Goal: Complete application form: Complete application form

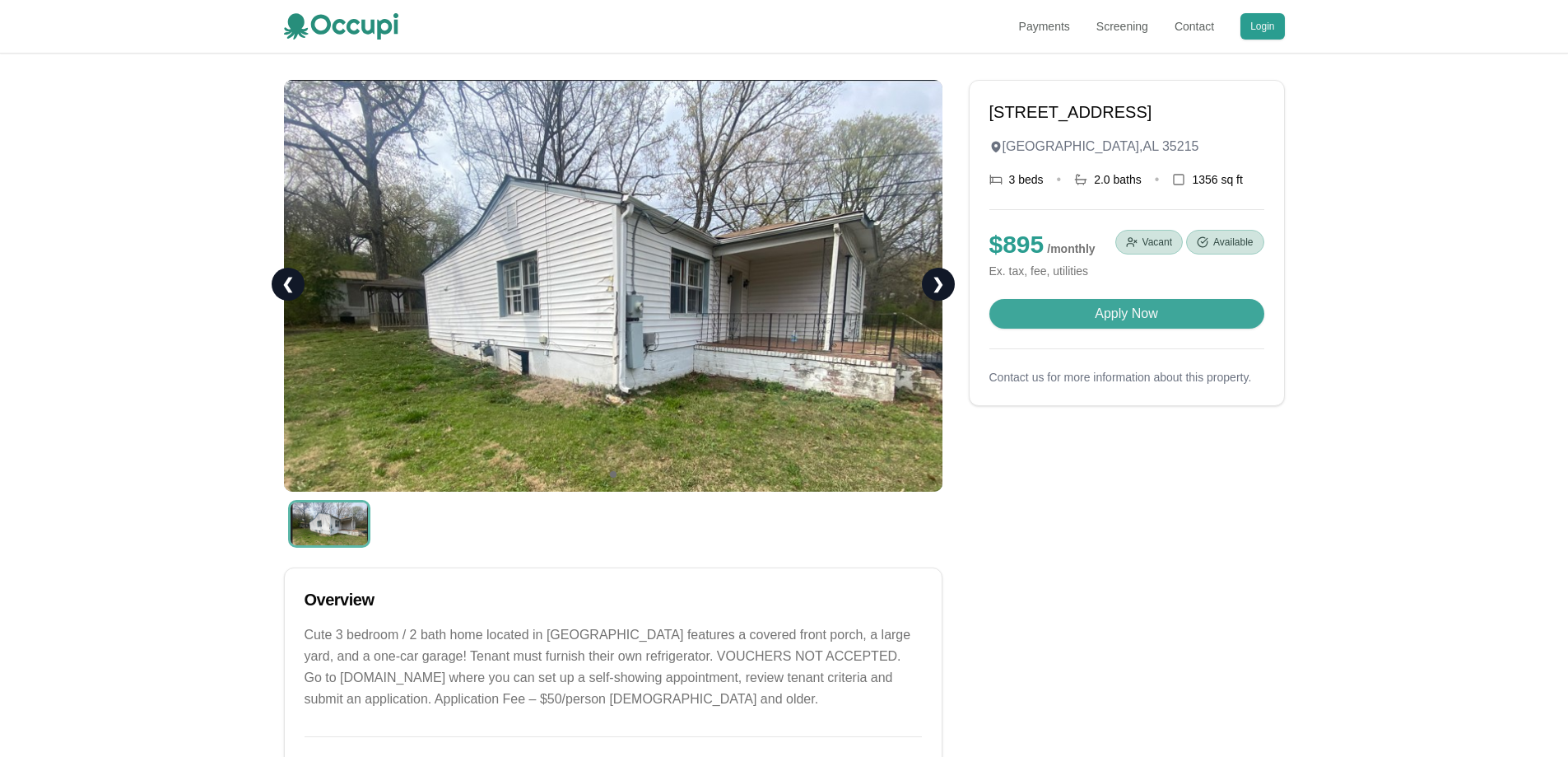
click at [1133, 321] on button "Apply Now" at bounding box center [1127, 313] width 275 height 30
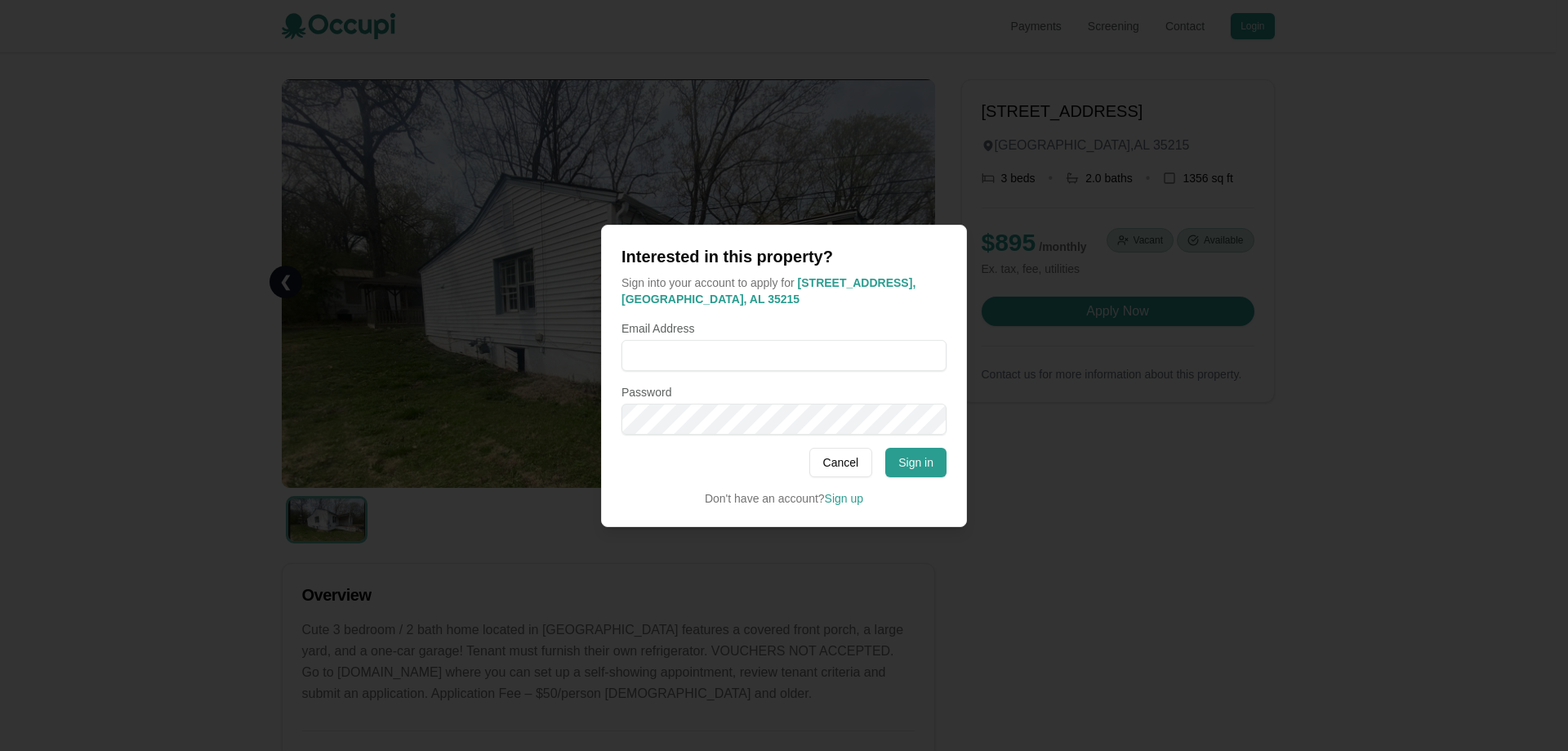
click at [1318, 546] on div at bounding box center [784, 375] width 1568 height 751
click at [831, 451] on button "Cancel" at bounding box center [841, 462] width 63 height 29
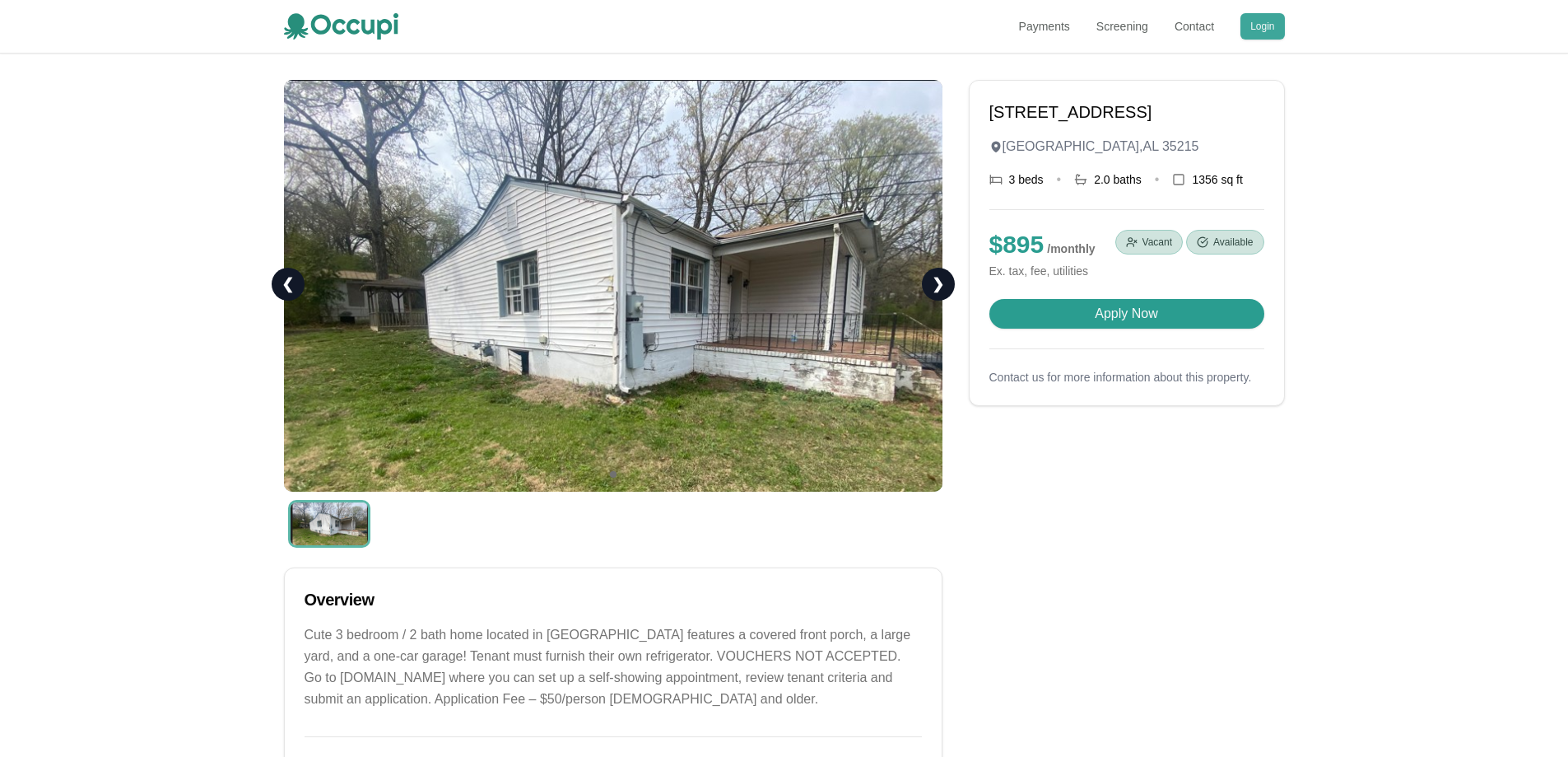
click at [1265, 24] on button "Login" at bounding box center [1262, 26] width 44 height 26
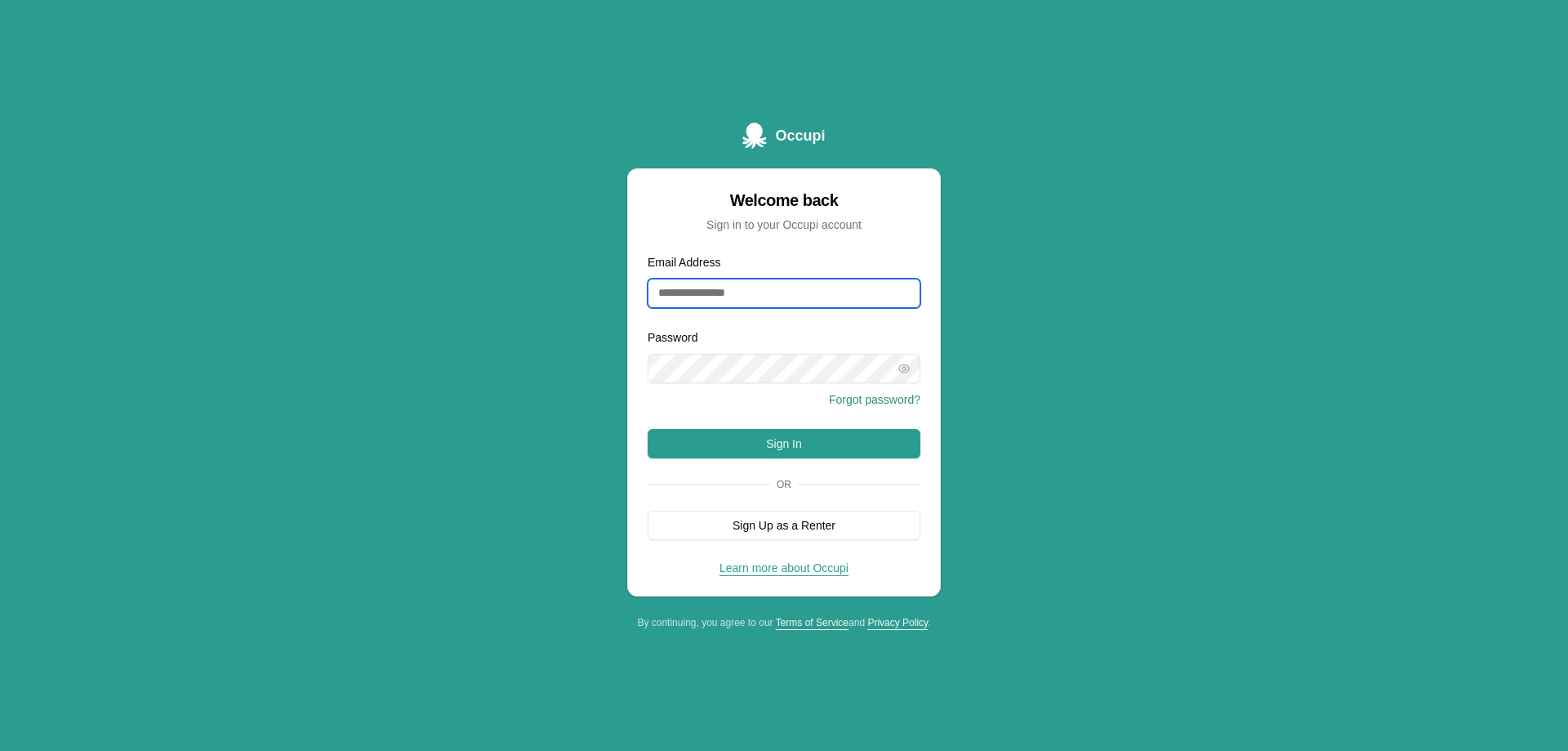
click at [740, 296] on input "Email Address" at bounding box center [784, 293] width 273 height 29
drag, startPoint x: 1058, startPoint y: 446, endPoint x: 942, endPoint y: 425, distance: 117.9
click at [1058, 446] on div "Occupi Welcome back Sign in to your Occupi account Email Address Password Forgo…" at bounding box center [784, 375] width 1568 height 751
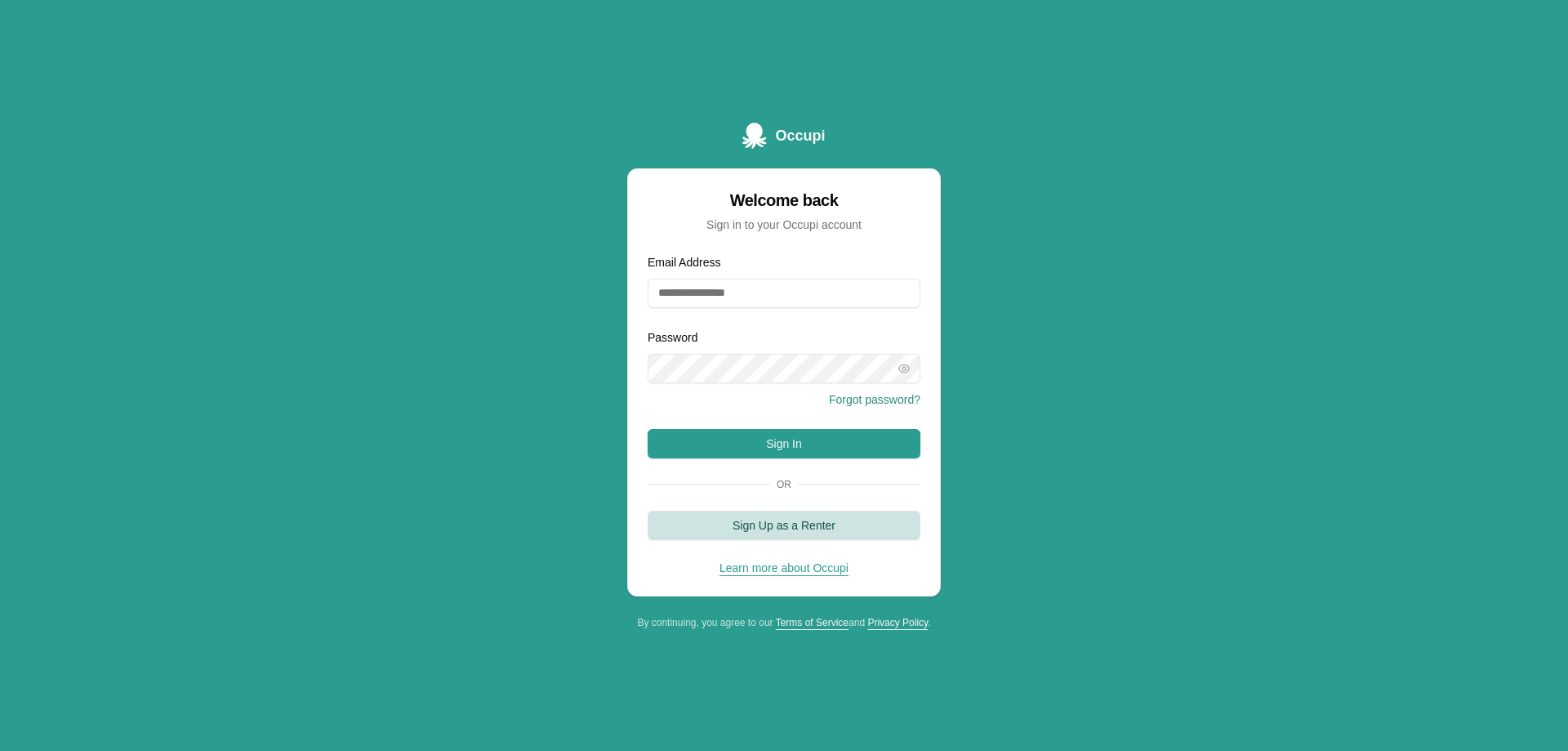
click at [774, 527] on button "Sign Up as a Renter" at bounding box center [784, 525] width 273 height 29
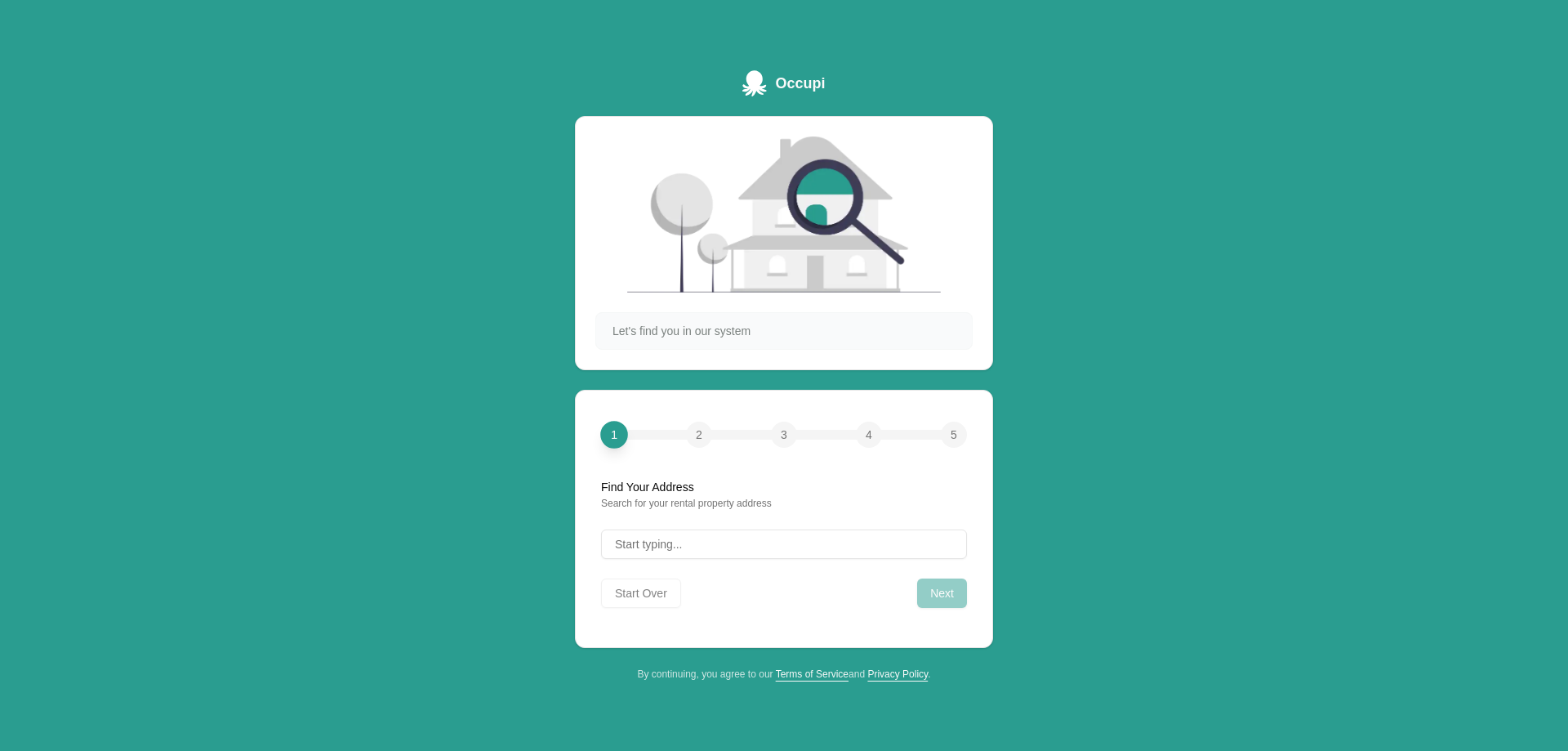
click at [1141, 440] on div "Occupi Let's find you in our system 1 2 3 4 5 Find Your Address Search for your…" at bounding box center [784, 375] width 1568 height 751
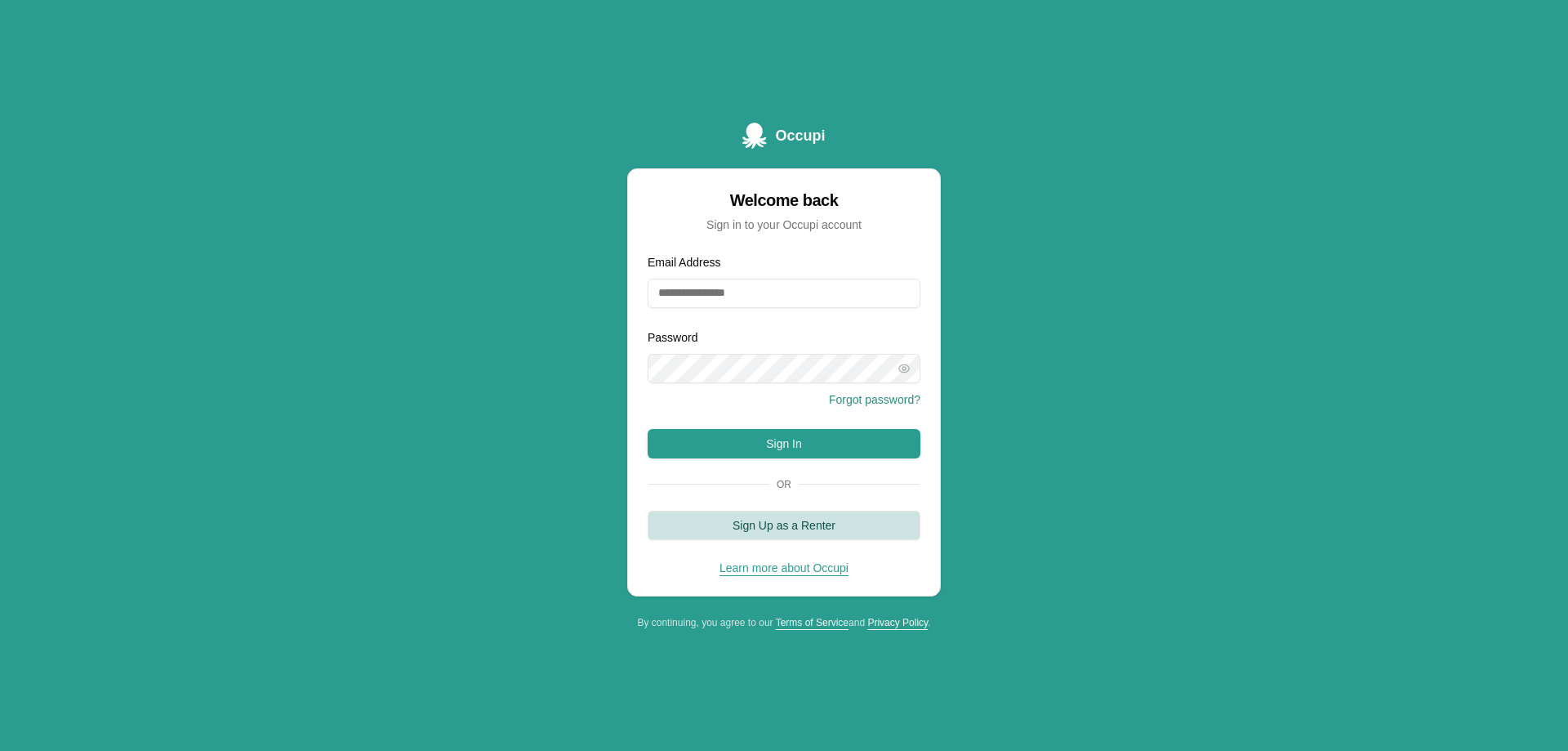
click at [788, 528] on button "Sign Up as a Renter" at bounding box center [784, 525] width 273 height 29
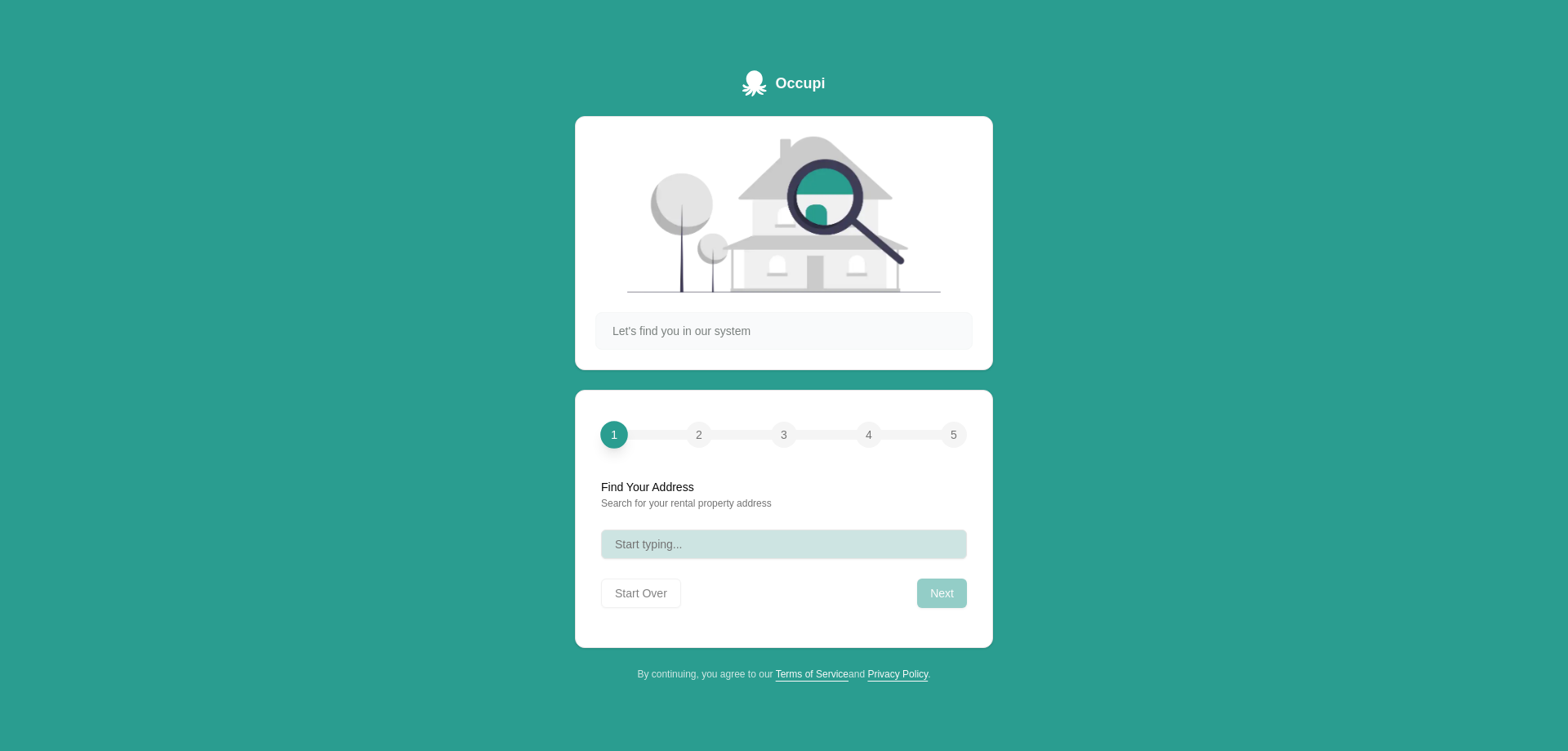
click at [695, 544] on button "Start typing..." at bounding box center [784, 544] width 366 height 29
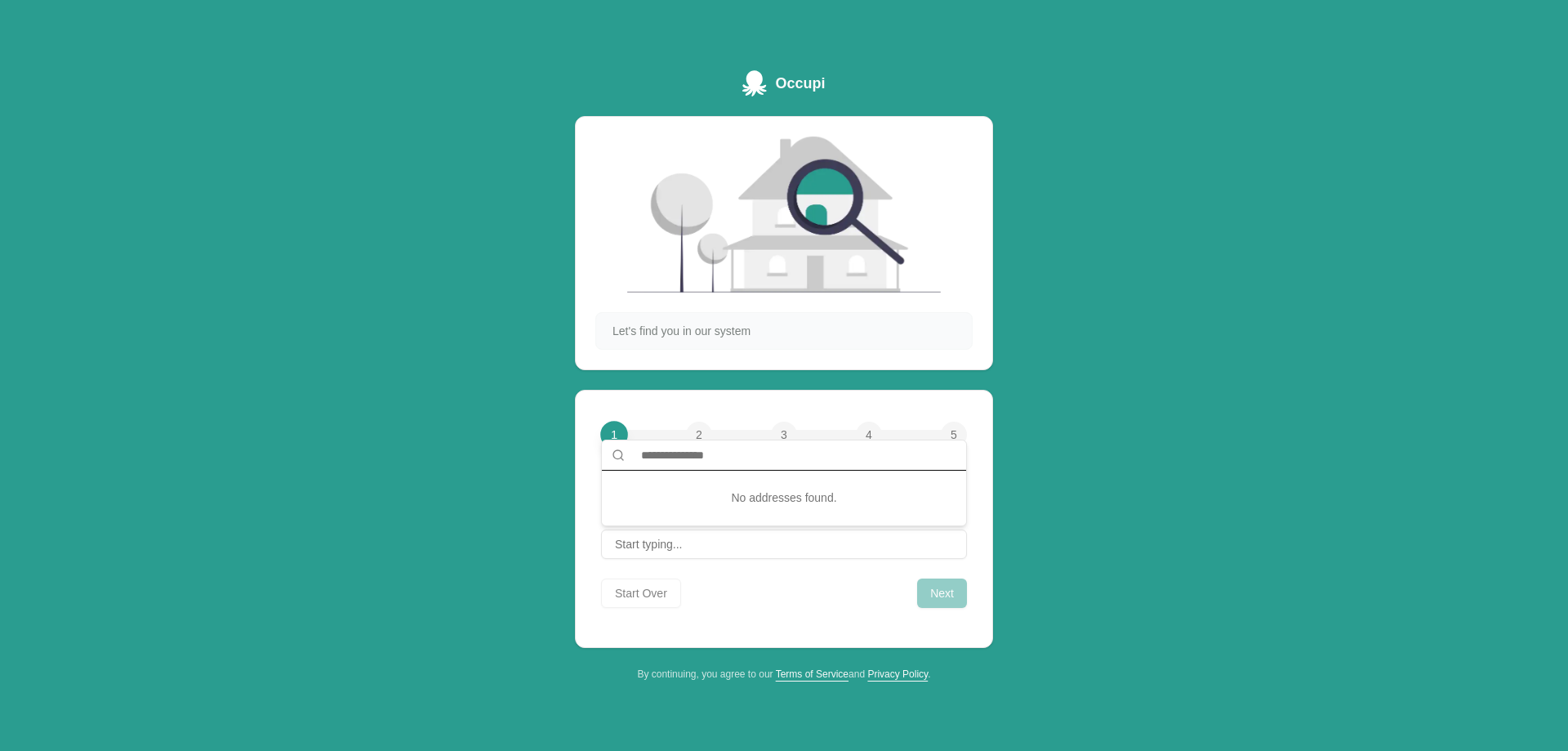
paste input "**********"
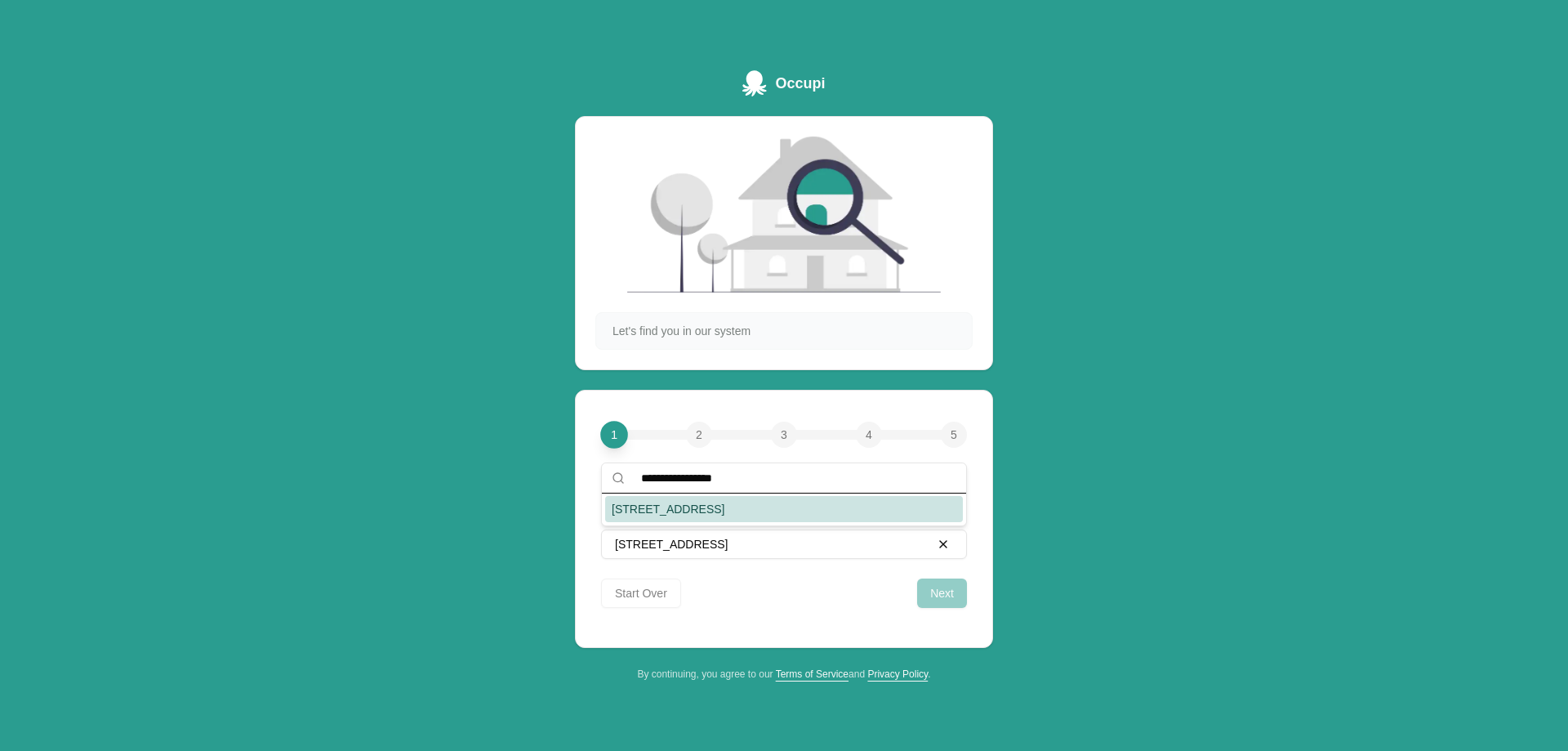
type input "**********"
click at [1201, 512] on div "Occupi Let's find you in our system 1 2 3 4 5 Find Your Address Search for your…" at bounding box center [784, 375] width 1568 height 751
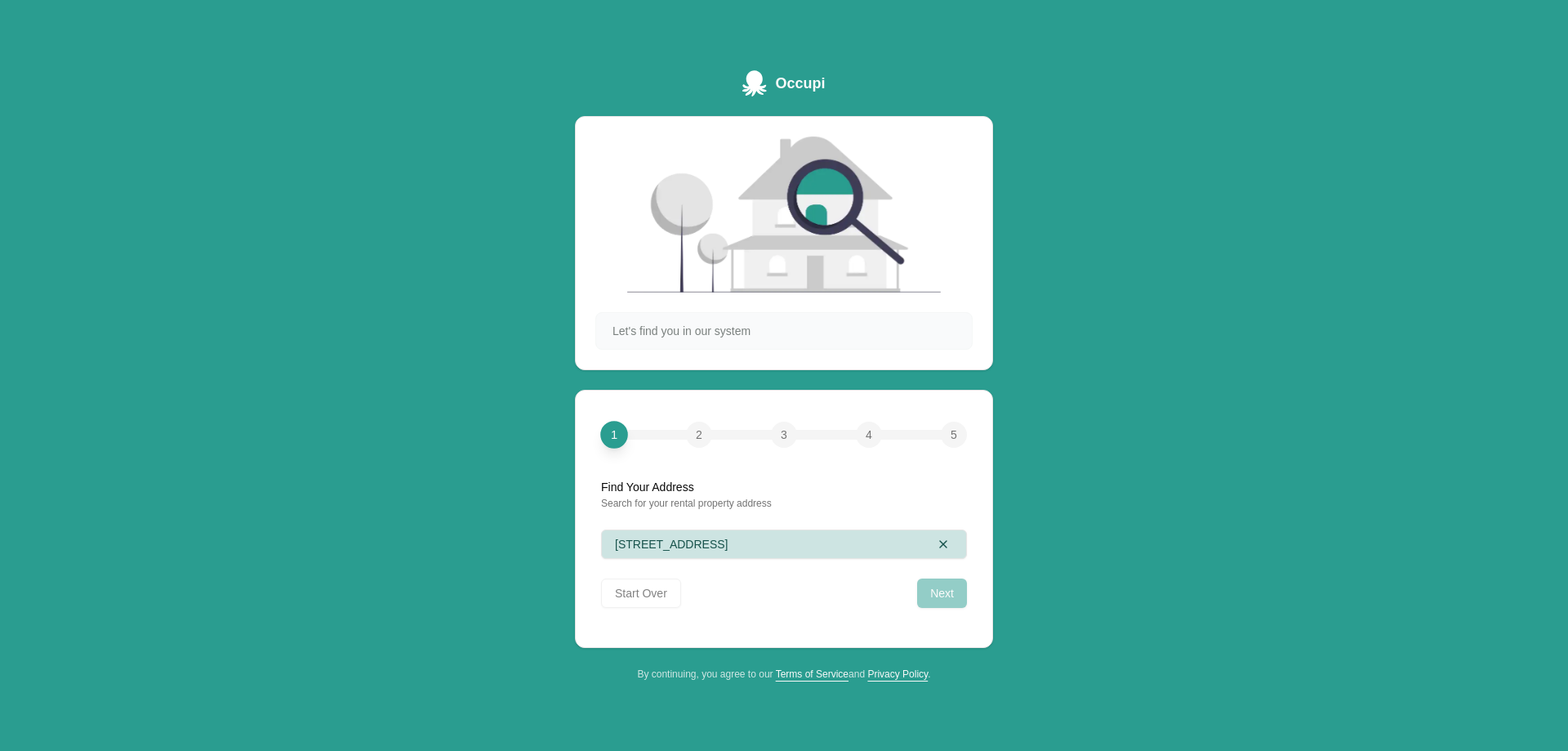
click at [783, 545] on button "[STREET_ADDRESS]" at bounding box center [784, 544] width 366 height 29
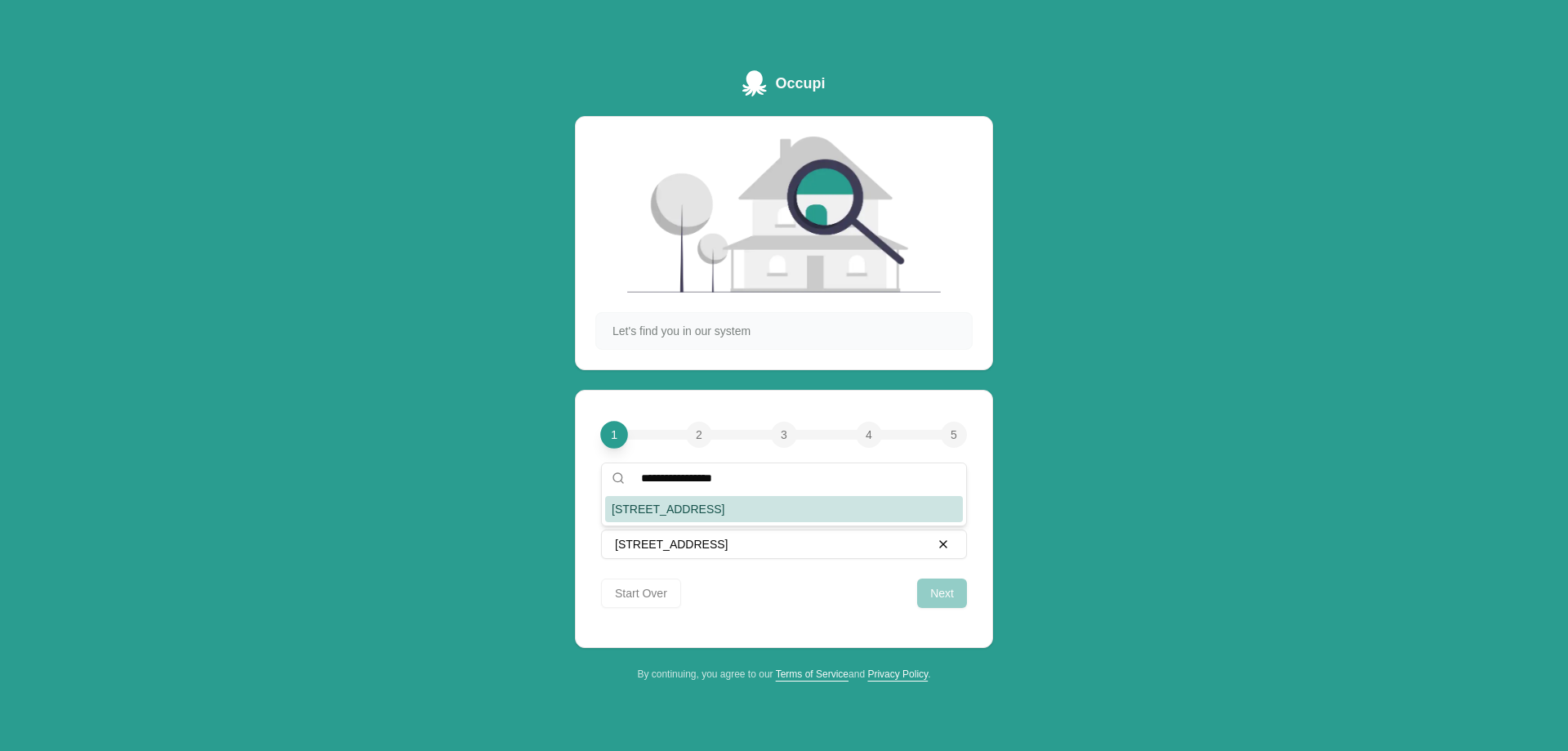
click at [823, 507] on div "[STREET_ADDRESS]" at bounding box center [784, 508] width 358 height 26
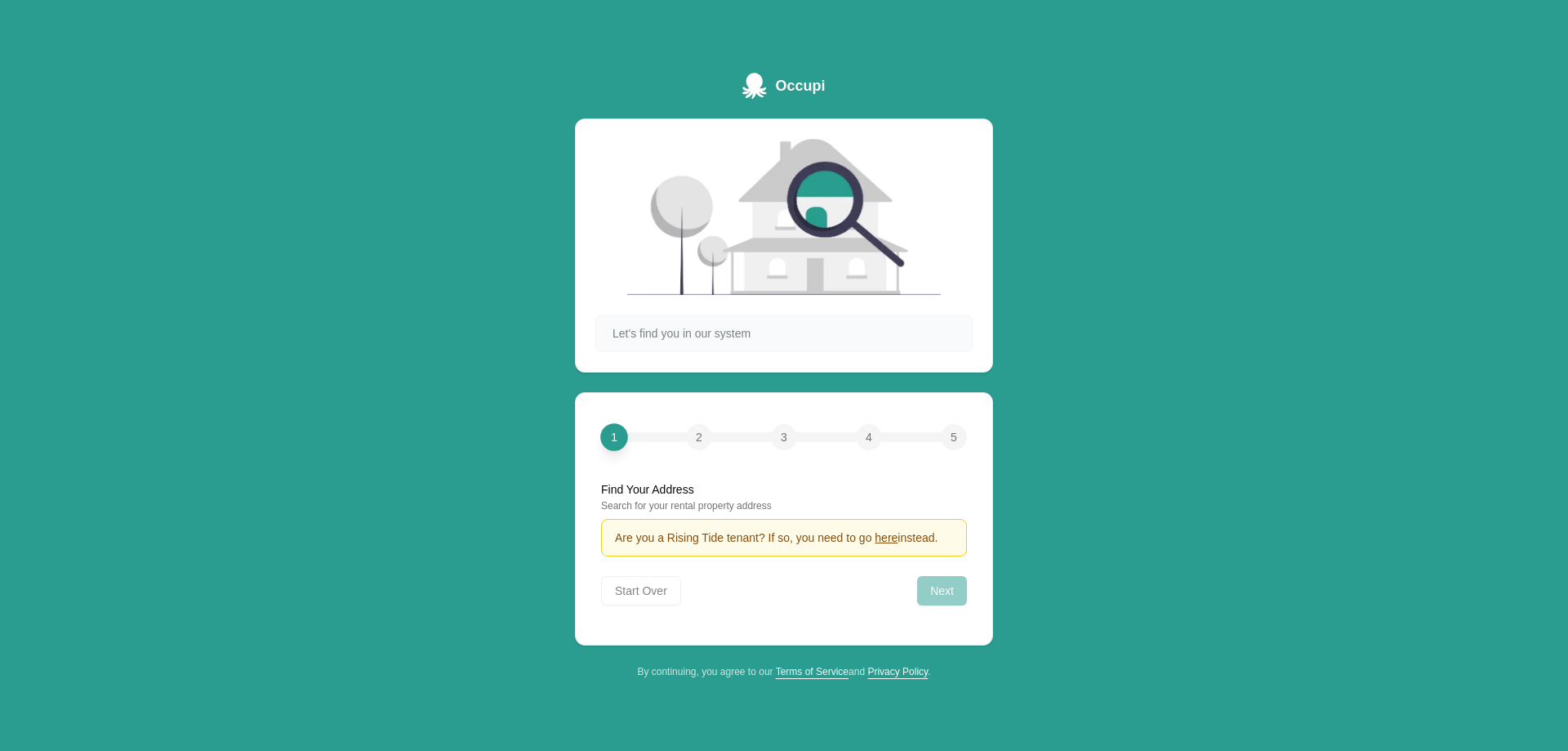
click at [1120, 501] on div "Occupi Let's find you in our system 1 2 3 4 5 Find Your Address Search for your…" at bounding box center [784, 375] width 1568 height 751
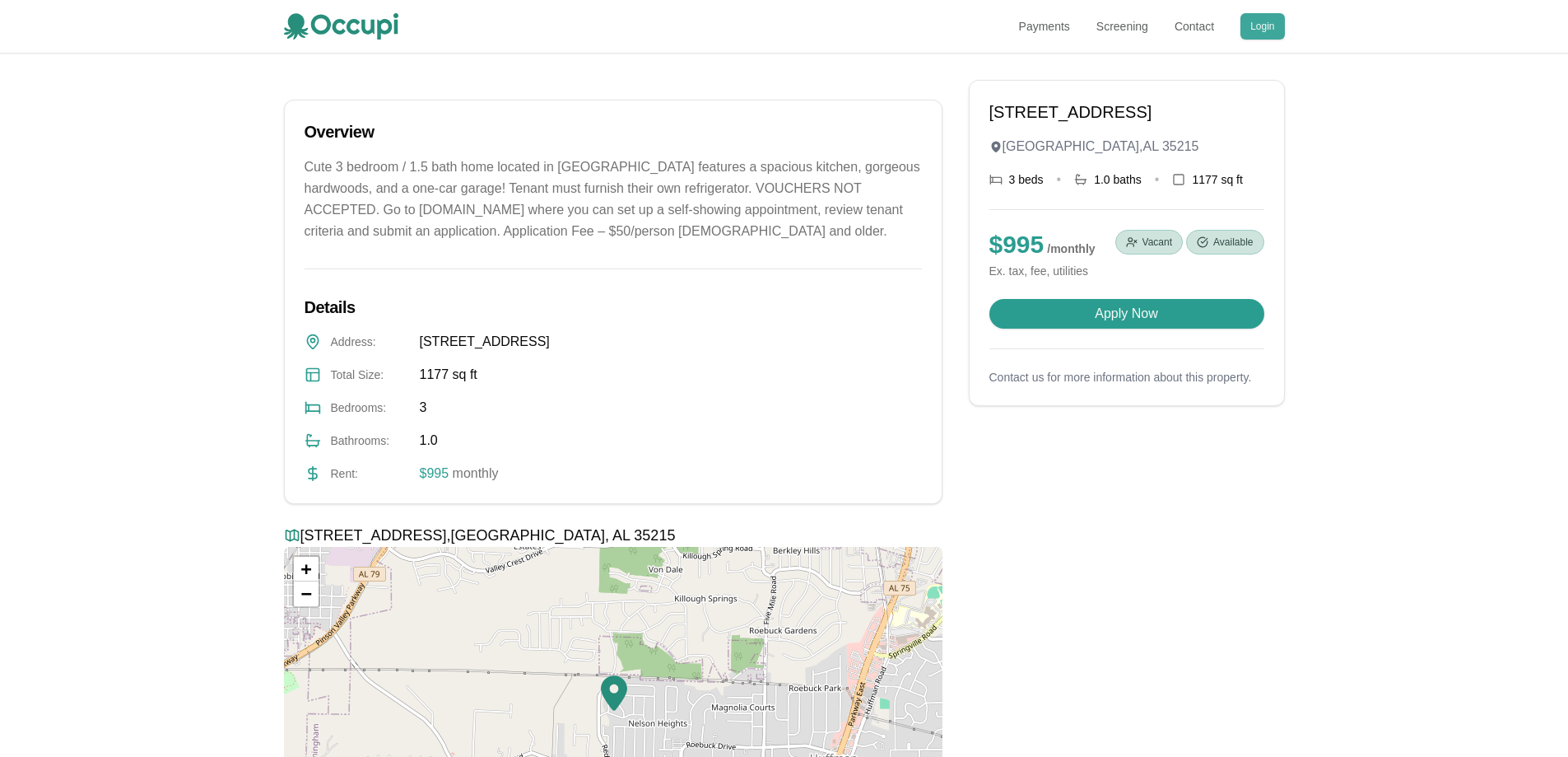
click at [1256, 31] on button "Login" at bounding box center [1262, 26] width 44 height 26
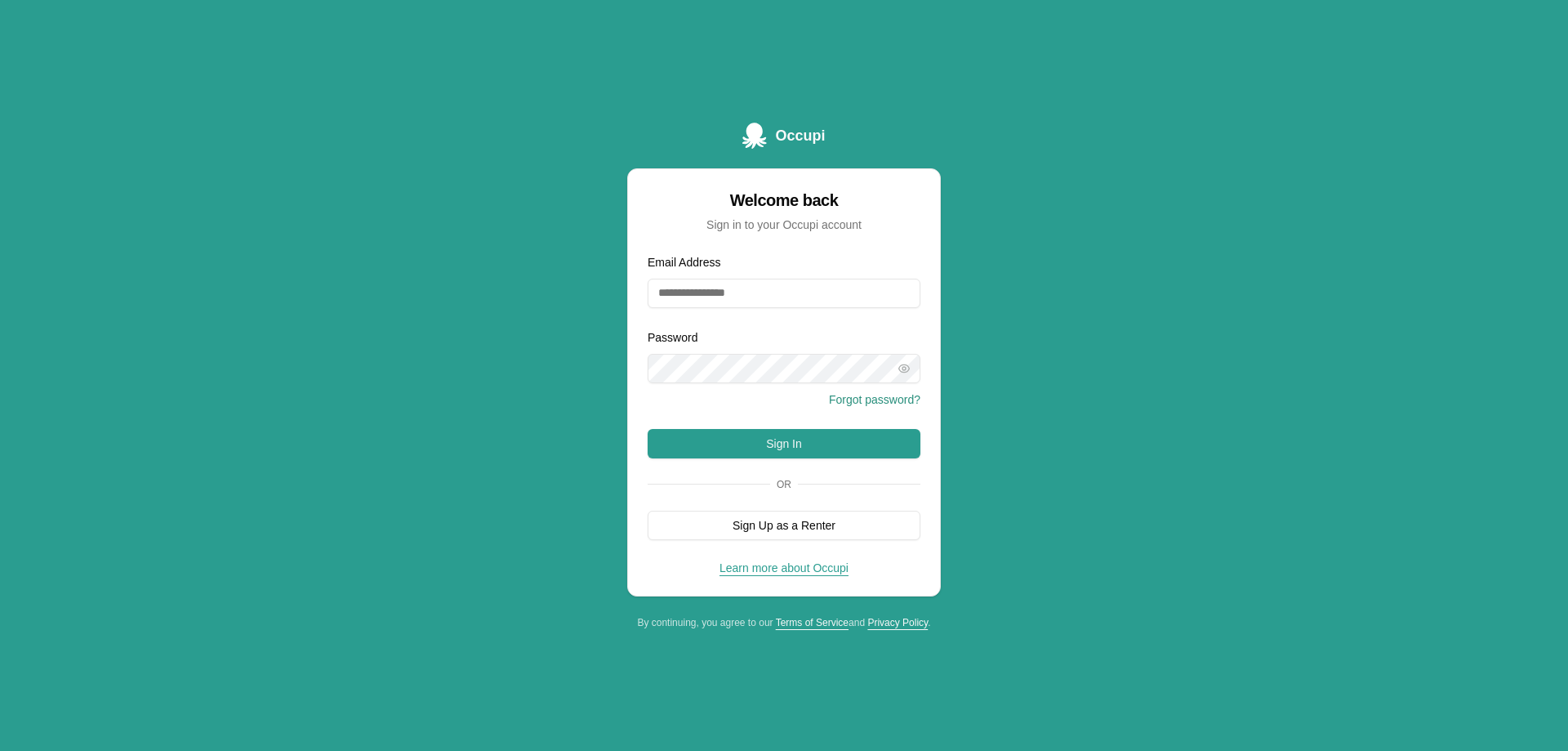
click at [1141, 372] on div "Occupi Welcome back Sign in to your Occupi account Email Address Password Forgo…" at bounding box center [784, 375] width 1568 height 751
click at [754, 296] on input "Email Address" at bounding box center [784, 293] width 273 height 29
click at [1073, 332] on div "Occupi Welcome back Sign in to your Occupi account Email Address Password Forgo…" at bounding box center [784, 375] width 1568 height 751
click at [754, 286] on input "Email Address" at bounding box center [784, 293] width 273 height 29
click at [1033, 358] on div "Occupi Welcome back Sign in to your Occupi account Email Address Password Forgo…" at bounding box center [784, 375] width 1568 height 751
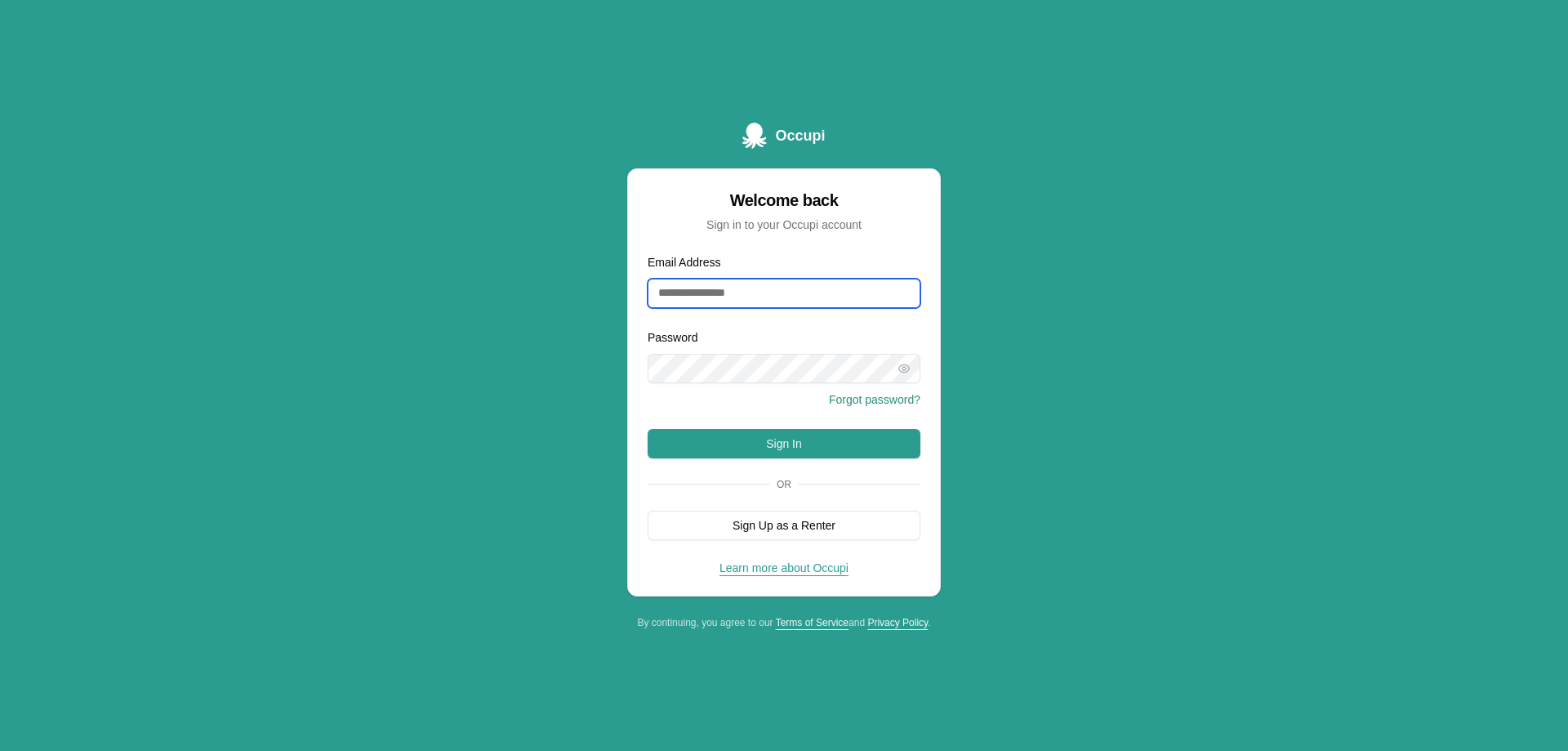
click at [715, 299] on input "Email Address" at bounding box center [784, 293] width 273 height 29
type input "**********"
click at [1064, 296] on div "**********" at bounding box center [784, 375] width 1568 height 751
click at [892, 395] on button "Forgot password?" at bounding box center [875, 399] width 91 height 16
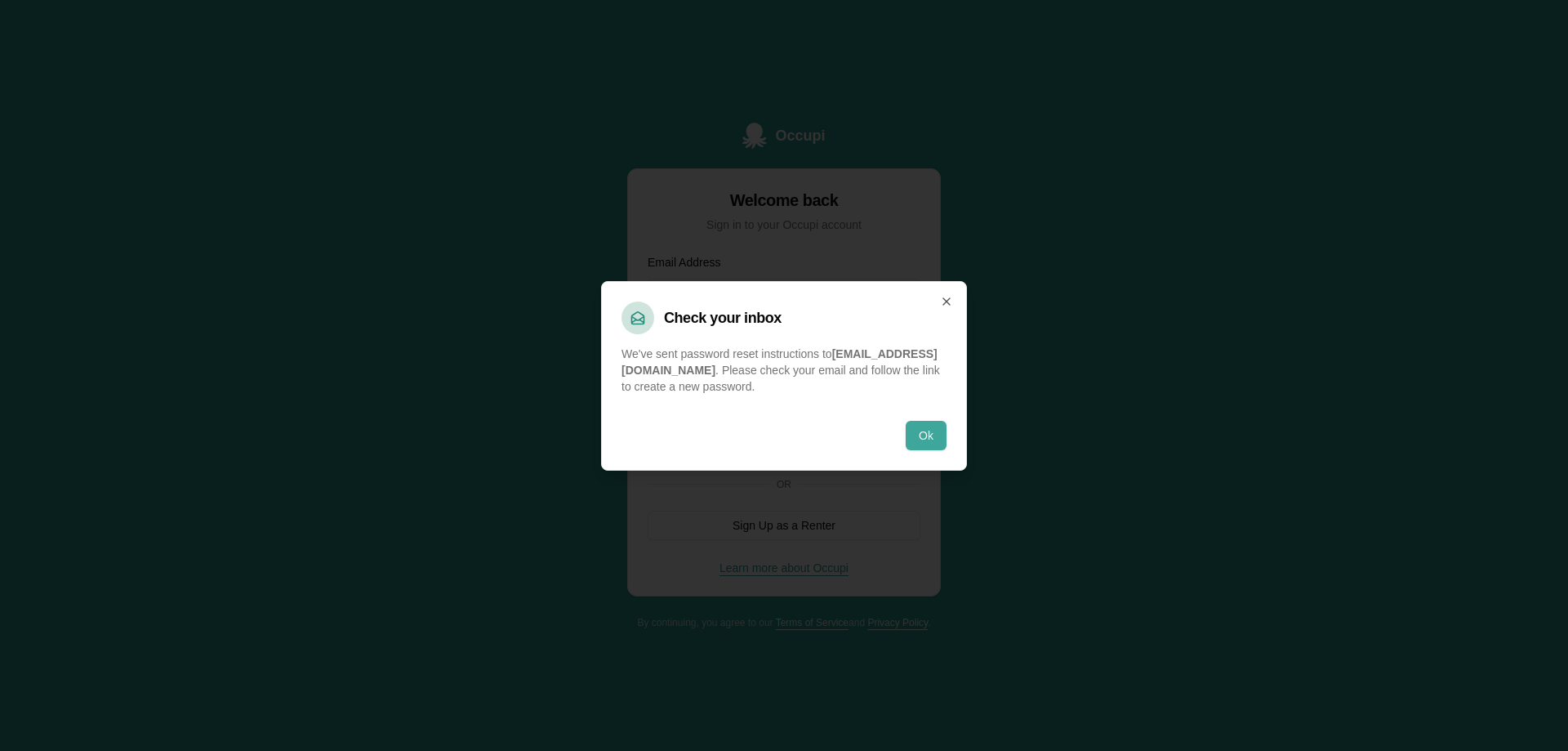
click at [927, 442] on button "Ok" at bounding box center [926, 435] width 41 height 29
